Goal: Find specific page/section: Find specific page/section

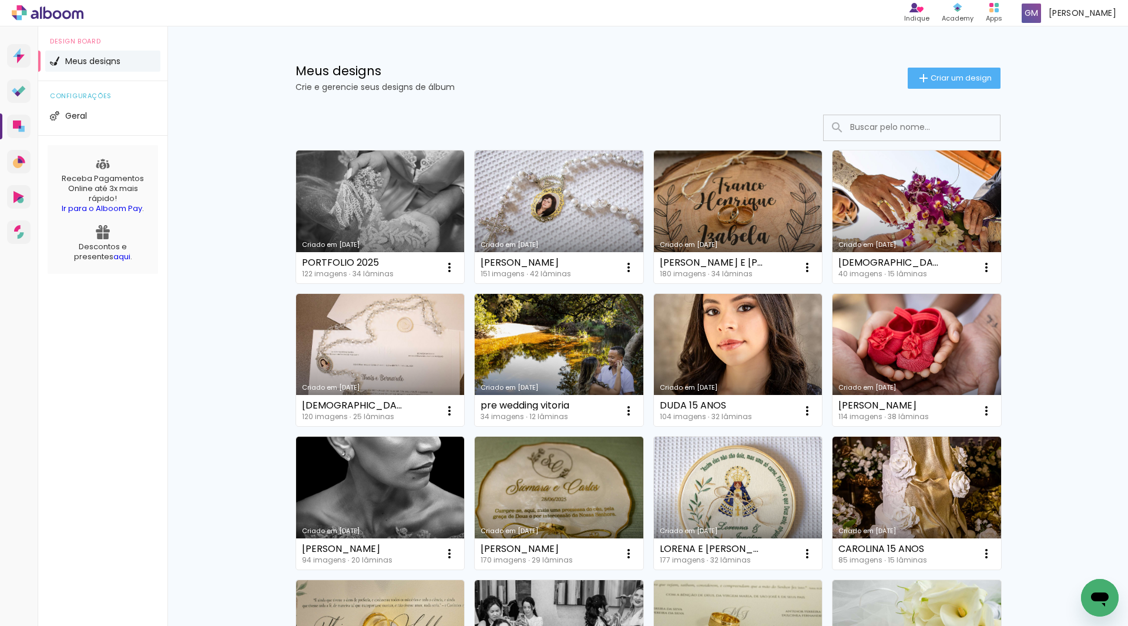
click at [849, 120] on input at bounding box center [927, 127] width 167 height 24
type input "v"
